Goal: Task Accomplishment & Management: Manage account settings

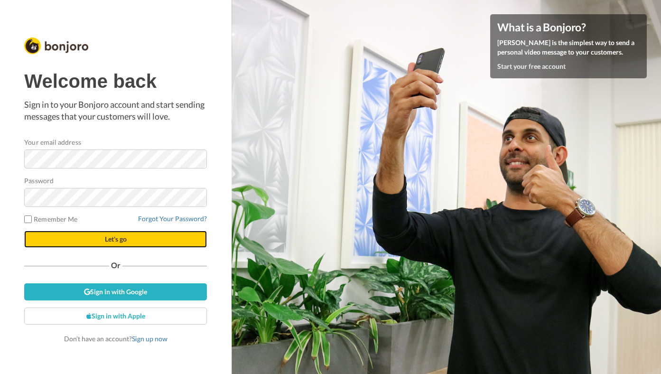
click at [123, 237] on span "Let's go" at bounding box center [116, 239] width 22 height 8
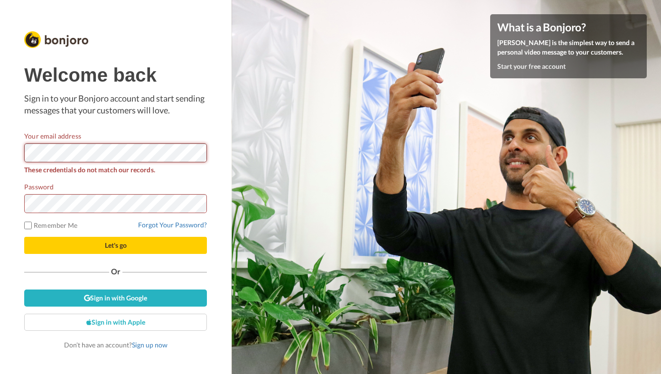
click at [24, 162] on div at bounding box center [24, 162] width 0 height 0
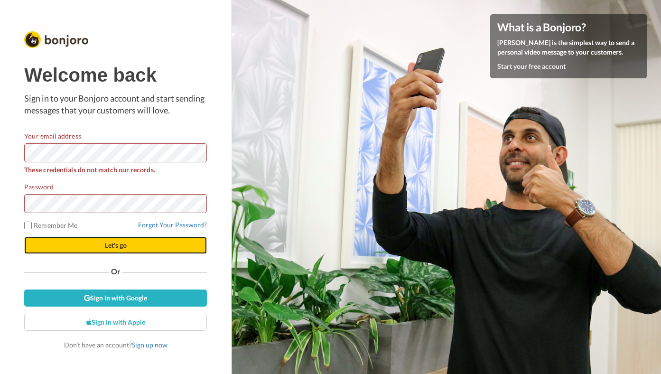
click at [114, 246] on span "Let's go" at bounding box center [116, 245] width 22 height 8
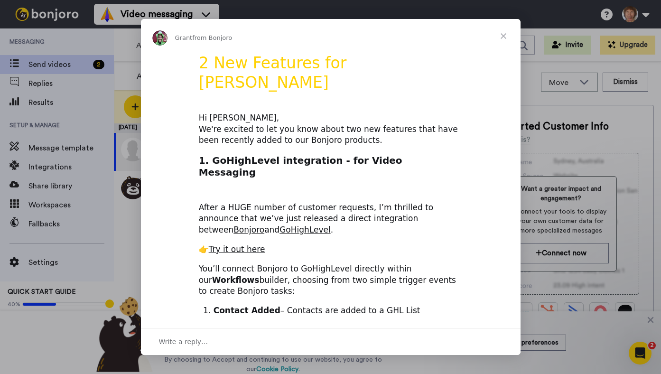
click at [503, 36] on span "Close" at bounding box center [504, 36] width 34 height 34
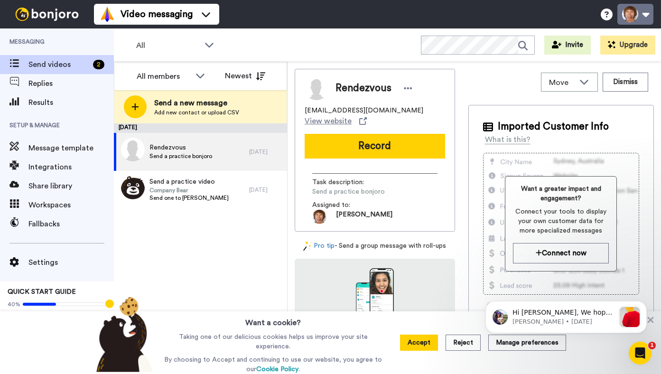
click at [648, 16] on button at bounding box center [636, 14] width 36 height 21
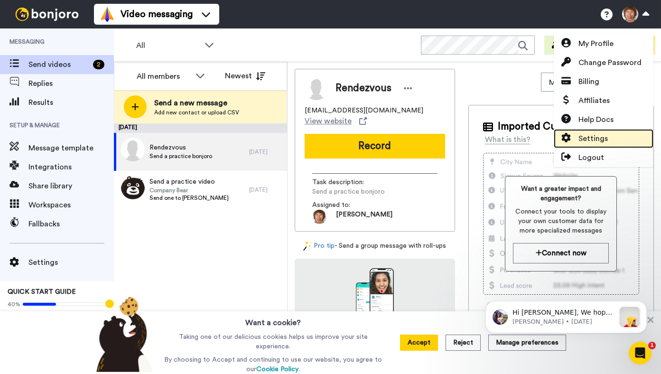
click at [599, 139] on span "Settings" at bounding box center [593, 138] width 29 height 11
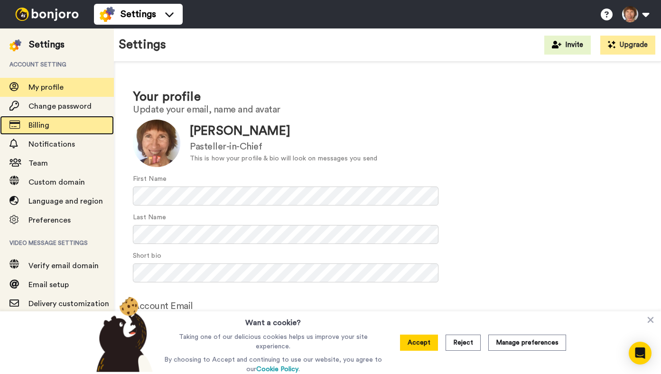
click at [38, 123] on span "Billing" at bounding box center [38, 126] width 21 height 8
